Goal: Book appointment/travel/reservation

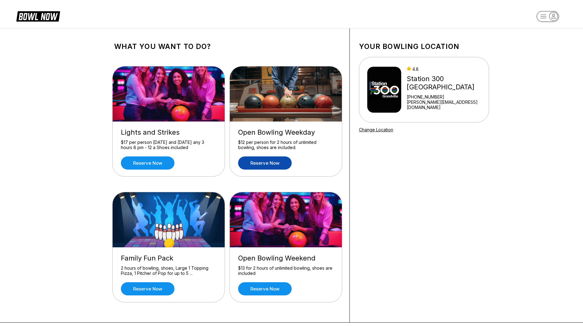
click at [273, 166] on link "Reserve now" at bounding box center [265, 162] width 54 height 13
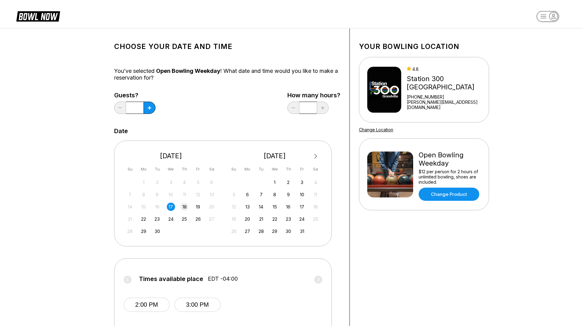
click at [188, 207] on div "18" at bounding box center [184, 207] width 8 height 8
click at [148, 108] on icon at bounding box center [149, 107] width 3 height 3
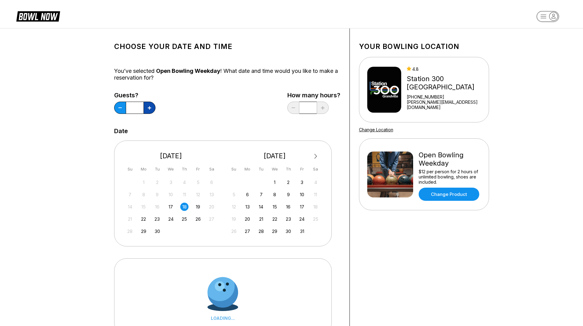
click at [148, 108] on icon at bounding box center [149, 107] width 3 height 3
type input "*"
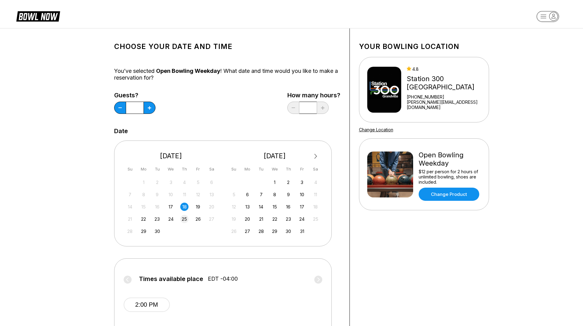
click at [185, 219] on div "25" at bounding box center [184, 219] width 8 height 8
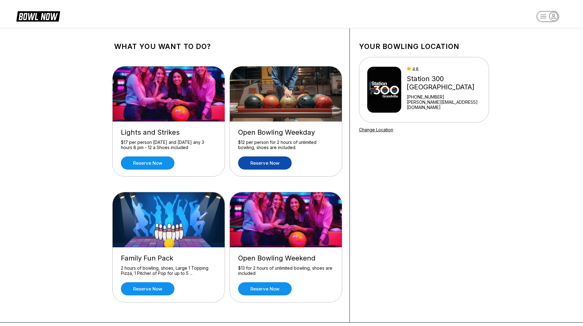
click at [265, 167] on link "Reserve now" at bounding box center [265, 162] width 54 height 13
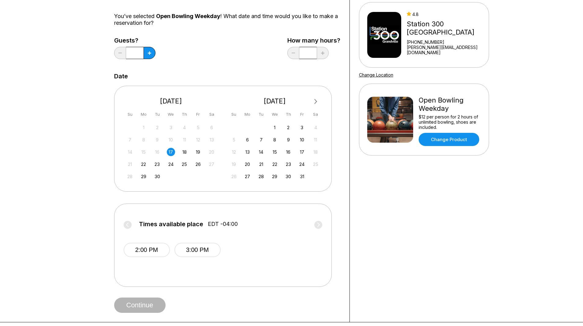
scroll to position [61, 0]
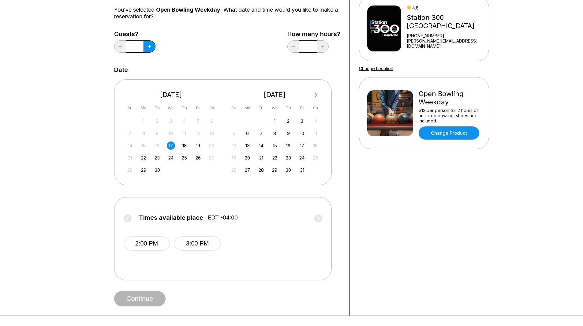
click at [144, 158] on div "22" at bounding box center [143, 158] width 8 height 8
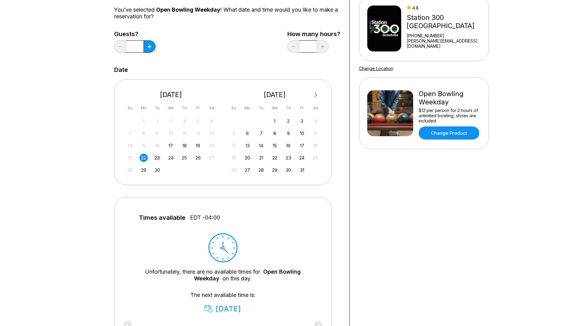
click at [158, 159] on div "23" at bounding box center [157, 158] width 8 height 8
click at [172, 159] on div "24" at bounding box center [171, 158] width 8 height 8
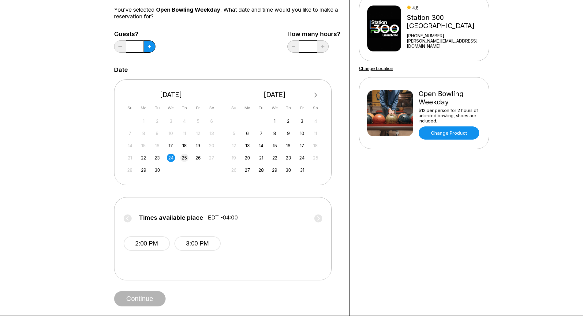
click at [183, 160] on div "25" at bounding box center [184, 158] width 8 height 8
click at [199, 160] on div "26" at bounding box center [198, 158] width 8 height 8
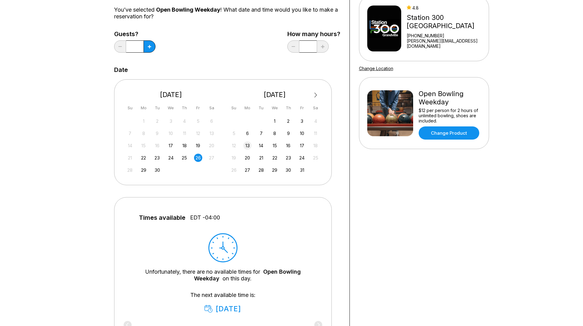
click at [248, 149] on div "13" at bounding box center [247, 145] width 8 height 8
click at [257, 147] on div "14" at bounding box center [261, 145] width 8 height 8
click at [276, 146] on div "15" at bounding box center [274, 145] width 8 height 8
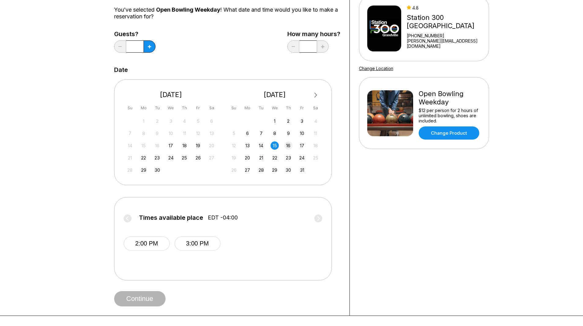
click at [290, 148] on div "16" at bounding box center [288, 145] width 8 height 8
click at [302, 148] on div "17" at bounding box center [302, 145] width 8 height 8
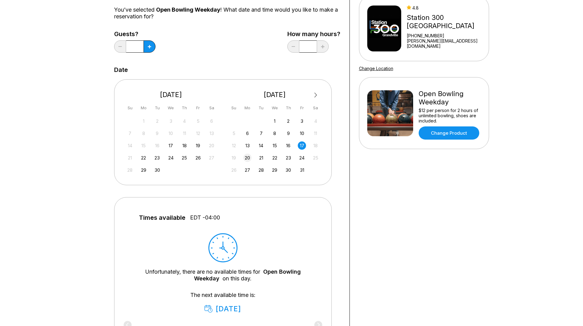
click at [247, 159] on div "20" at bounding box center [247, 158] width 8 height 8
click at [263, 159] on div "21" at bounding box center [261, 158] width 8 height 8
click at [272, 160] on div "22" at bounding box center [274, 158] width 8 height 8
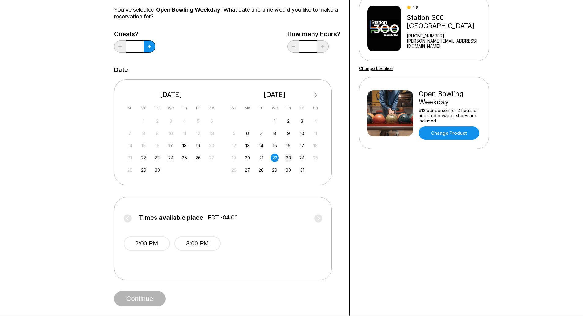
click at [289, 160] on div "23" at bounding box center [288, 158] width 8 height 8
click at [298, 161] on div "19 20 21 22 23 24 25" at bounding box center [275, 157] width 92 height 9
click at [299, 161] on div "19 20 21 22 23 24 25" at bounding box center [275, 157] width 92 height 9
click at [302, 158] on div "24" at bounding box center [302, 158] width 8 height 8
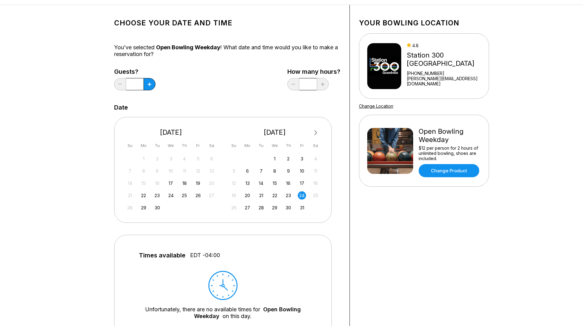
scroll to position [0, 0]
